Goal: Task Accomplishment & Management: Manage account settings

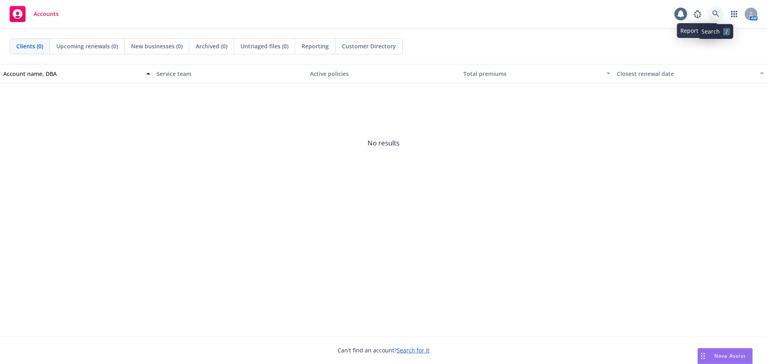
click at [717, 16] on icon at bounding box center [715, 13] width 7 height 7
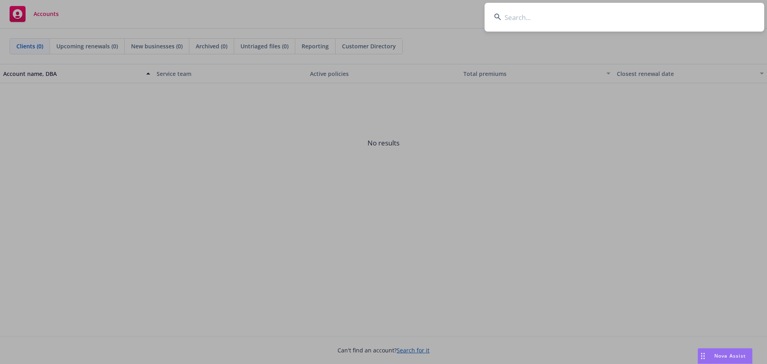
click at [646, 24] on input at bounding box center [625, 17] width 280 height 29
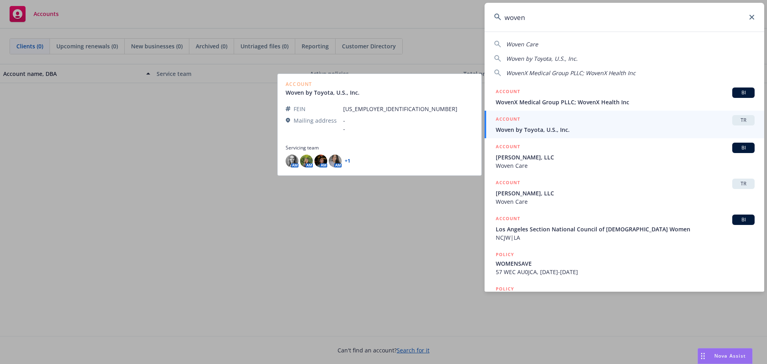
type input "woven"
click at [616, 131] on span "Woven by Toyota, U.S., Inc." at bounding box center [625, 129] width 259 height 8
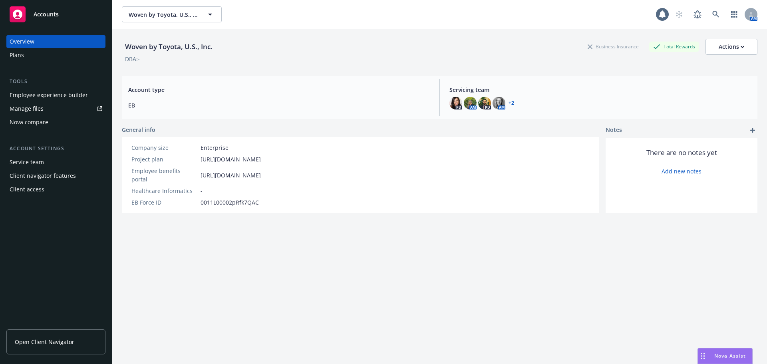
click at [63, 334] on link "Open Client Navigator" at bounding box center [55, 341] width 99 height 25
click at [53, 105] on link "Manage files" at bounding box center [55, 108] width 99 height 13
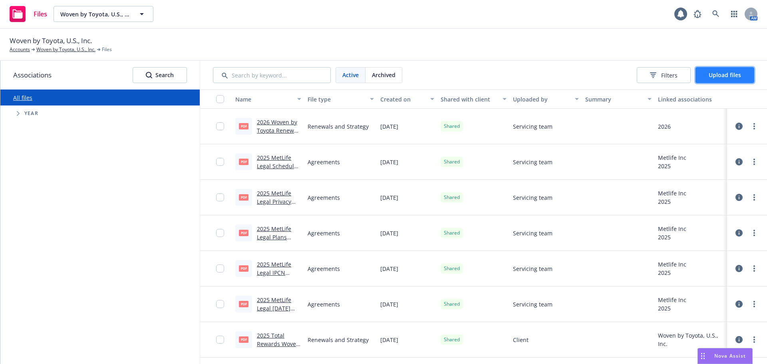
click at [733, 78] on span "Upload files" at bounding box center [725, 75] width 32 height 8
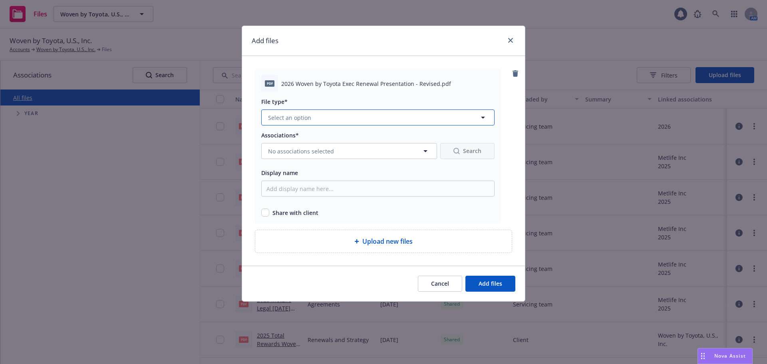
click at [439, 118] on button "Select an option" at bounding box center [377, 117] width 233 height 16
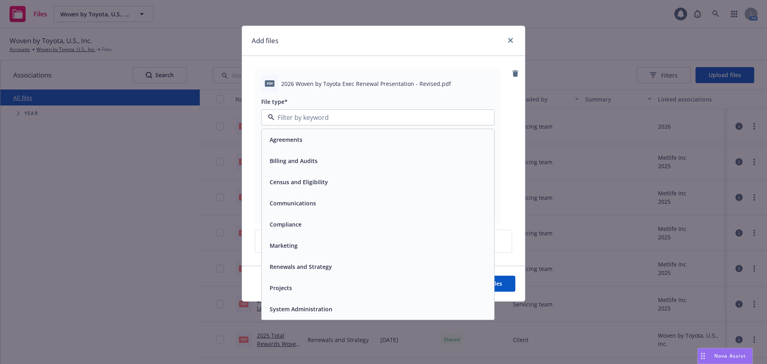
click at [310, 266] on span "Renewals and Strategy" at bounding box center [301, 266] width 62 height 8
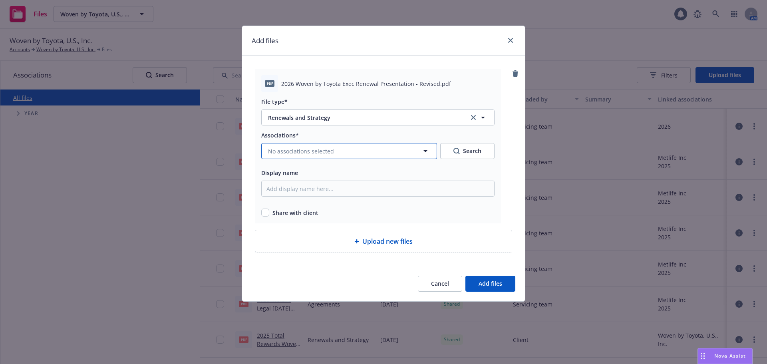
click at [330, 149] on span "No associations selected" at bounding box center [301, 151] width 66 height 8
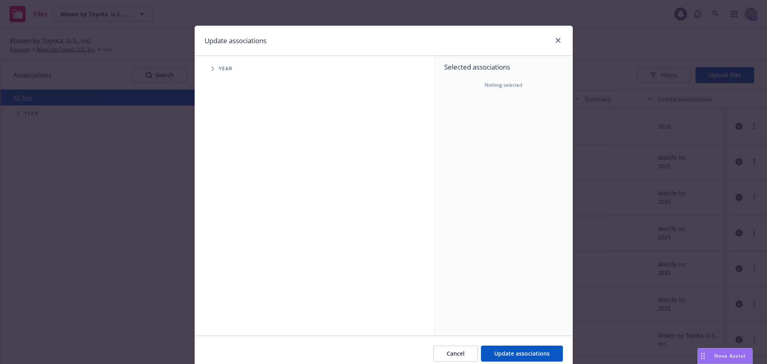
click at [211, 71] on icon "Tree Example" at bounding box center [212, 68] width 3 height 5
click at [232, 197] on input "Tree Example" at bounding box center [233, 197] width 8 height 8
checkbox input "true"
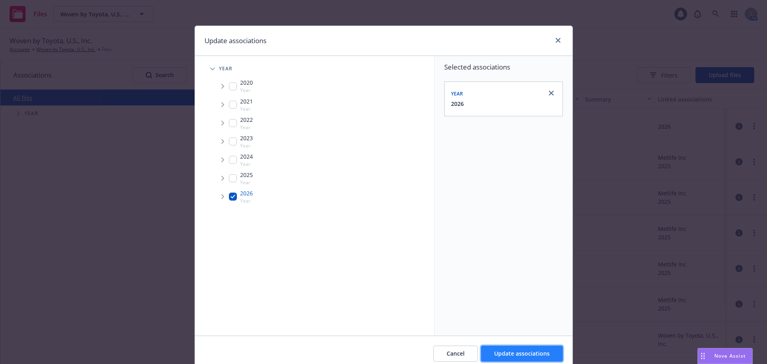
click at [523, 354] on span "Update associations" at bounding box center [522, 354] width 56 height 8
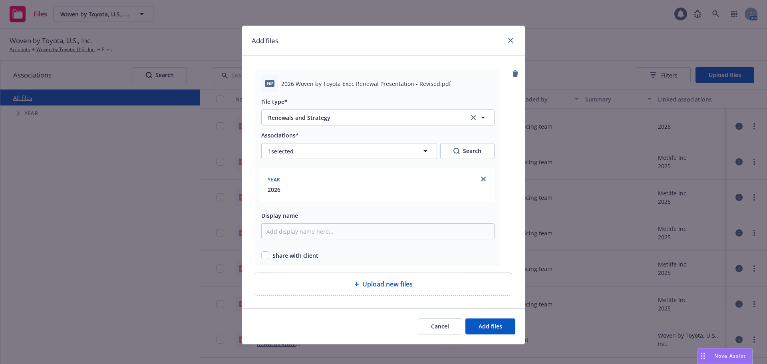
click at [283, 257] on span "Share with client" at bounding box center [295, 255] width 46 height 8
click at [264, 256] on input "checkbox" at bounding box center [265, 255] width 8 height 8
checkbox input "true"
click at [479, 326] on span "Add files" at bounding box center [491, 326] width 24 height 8
